Goal: Information Seeking & Learning: Learn about a topic

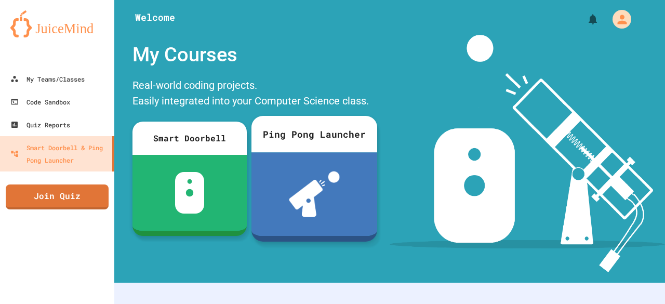
click at [314, 144] on div "Ping Pong Launcher" at bounding box center [314, 134] width 126 height 36
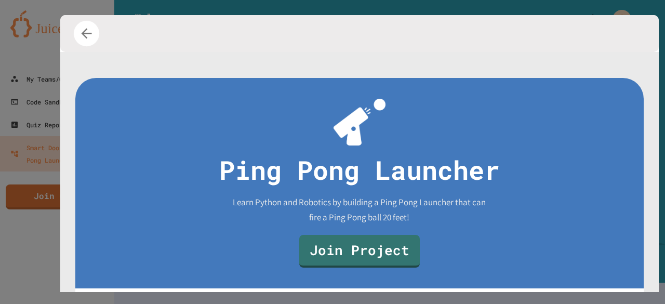
click at [82, 32] on icon "button" at bounding box center [87, 34] width 16 height 16
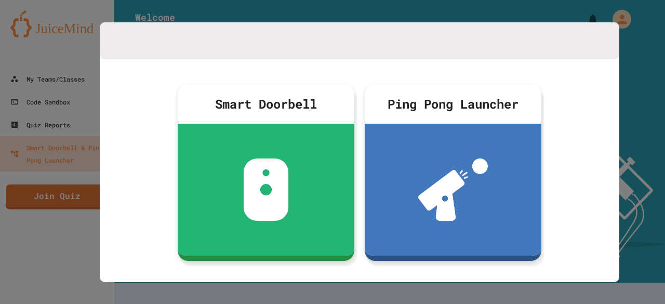
click at [177, 3] on div at bounding box center [332, 152] width 665 height 304
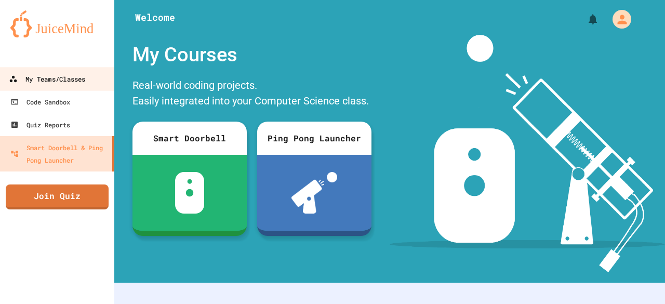
click at [64, 78] on div "My Teams/Classes" at bounding box center [47, 79] width 76 height 13
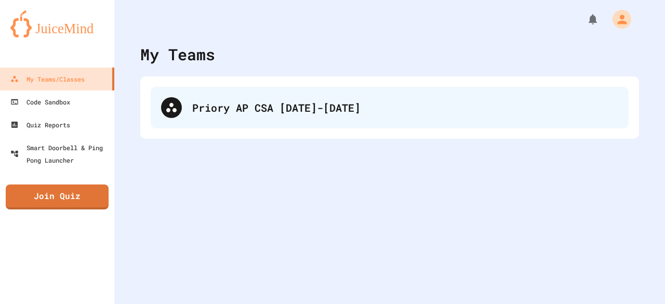
click at [207, 93] on div "Priory AP CSA [DATE]-[DATE]" at bounding box center [390, 108] width 478 height 42
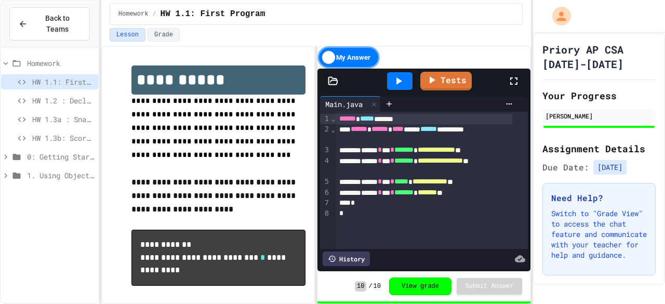
click at [74, 95] on span "HW 1.2 : Declaring Variables and Data Types" at bounding box center [63, 100] width 62 height 11
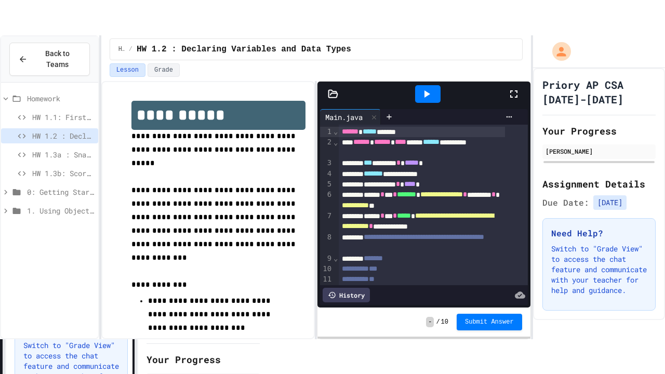
scroll to position [39, 0]
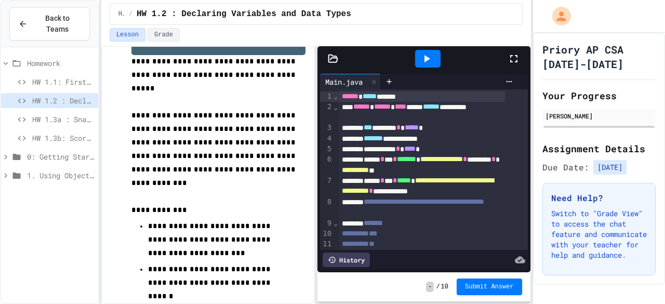
click at [508, 57] on icon at bounding box center [513, 58] width 12 height 12
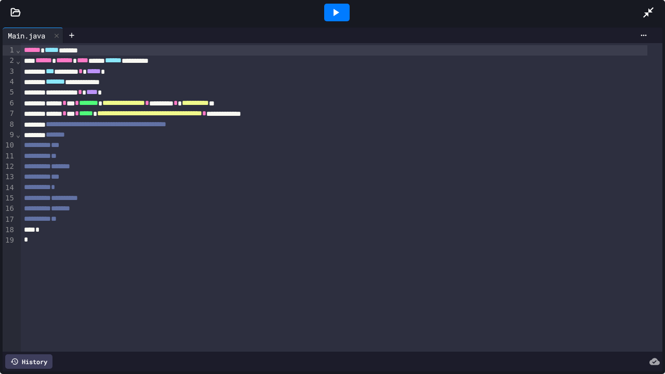
click at [340, 7] on icon at bounding box center [335, 12] width 12 height 12
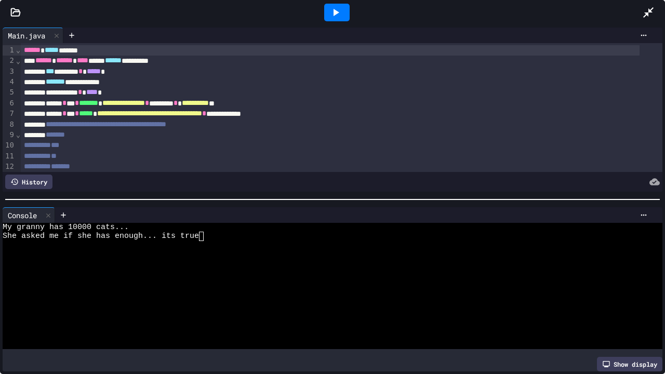
click at [644, 11] on icon at bounding box center [648, 12] width 12 height 12
